Goal: Information Seeking & Learning: Find specific page/section

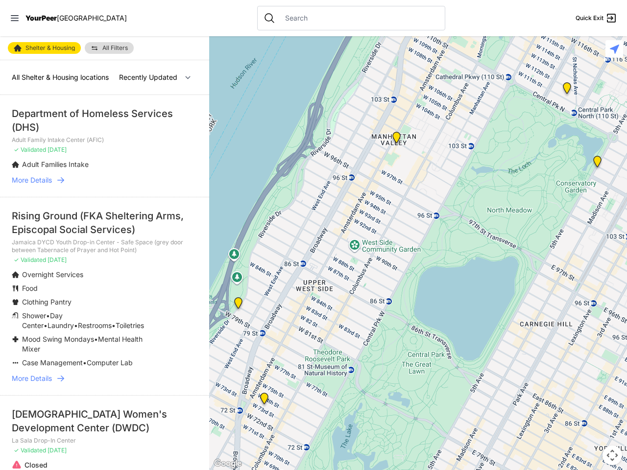
click at [15, 18] on icon at bounding box center [15, 18] width 8 height 6
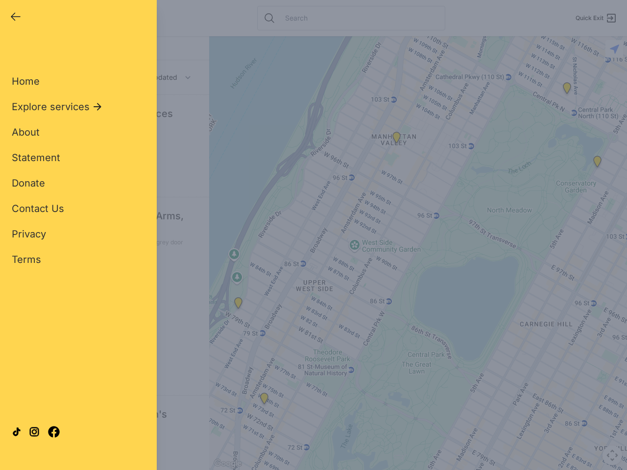
click at [418, 253] on div "Close panel YourPeer [GEOGRAPHIC_DATA] Quick Exit Single Adult Families Soup Ki…" at bounding box center [313, 235] width 627 height 470
click at [238, 305] on div "Close panel YourPeer [GEOGRAPHIC_DATA] Quick Exit Single Adult Families Soup Ki…" at bounding box center [313, 235] width 627 height 470
click at [264, 401] on div "Close panel YourPeer [GEOGRAPHIC_DATA] Quick Exit Single Adult Families Soup Ki…" at bounding box center [313, 235] width 627 height 470
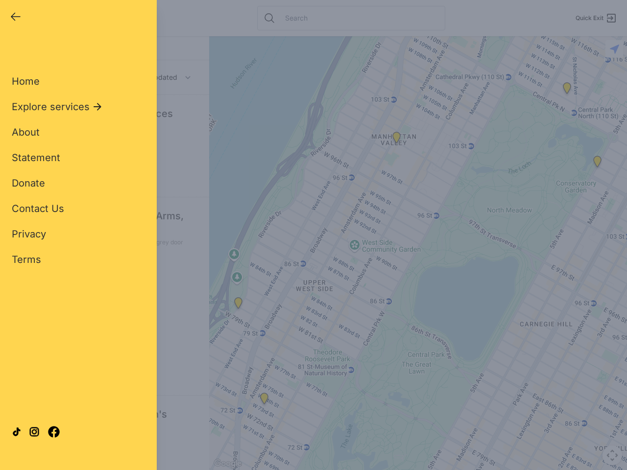
click at [396, 140] on div "Close panel YourPeer [GEOGRAPHIC_DATA] Quick Exit Single Adult Families Soup Ki…" at bounding box center [313, 235] width 627 height 470
click at [597, 164] on div "Close panel YourPeer [GEOGRAPHIC_DATA] Quick Exit Single Adult Families Soup Ki…" at bounding box center [313, 235] width 627 height 470
click at [567, 90] on div "Close panel YourPeer [GEOGRAPHIC_DATA] Quick Exit Single Adult Families Soup Ki…" at bounding box center [313, 235] width 627 height 470
click at [612, 455] on div "Close panel YourPeer [GEOGRAPHIC_DATA] Quick Exit Single Adult Families Soup Ki…" at bounding box center [313, 235] width 627 height 470
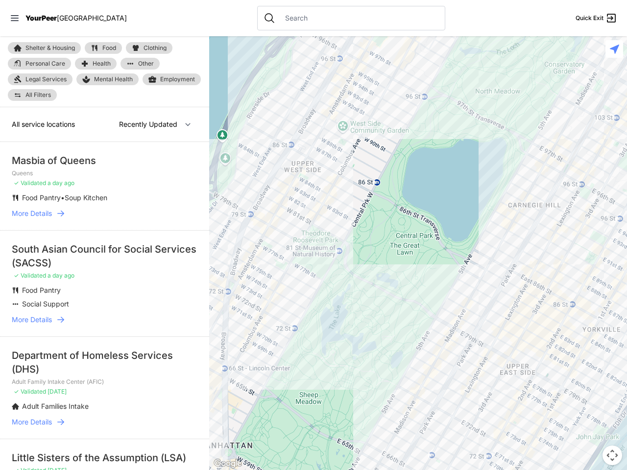
click at [15, 18] on icon at bounding box center [15, 18] width 8 height 6
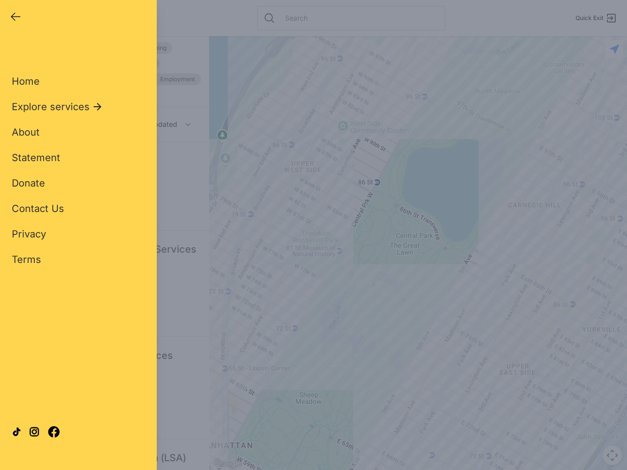
click at [418, 253] on div "Close panel YourPeer [GEOGRAPHIC_DATA] Quick Exit Single Adult Families Soup Ki…" at bounding box center [313, 235] width 627 height 470
click at [612, 455] on div "Close panel YourPeer [GEOGRAPHIC_DATA] Quick Exit Single Adult Families Soup Ki…" at bounding box center [313, 235] width 627 height 470
click at [614, 49] on div "Close panel YourPeer [GEOGRAPHIC_DATA] Quick Exit Single Adult Families Soup Ki…" at bounding box center [313, 235] width 627 height 470
